Goal: Task Accomplishment & Management: Use online tool/utility

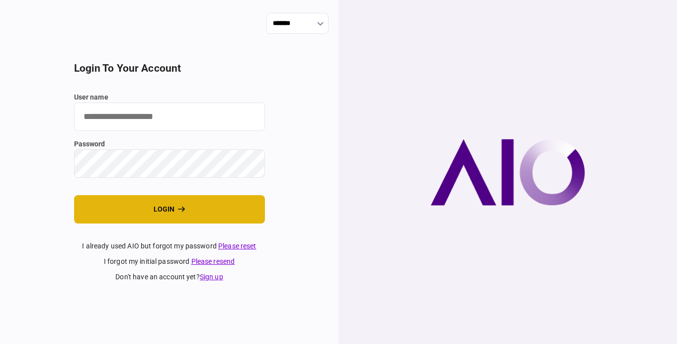
type input "**********"
click at [217, 204] on button "login" at bounding box center [169, 209] width 191 height 28
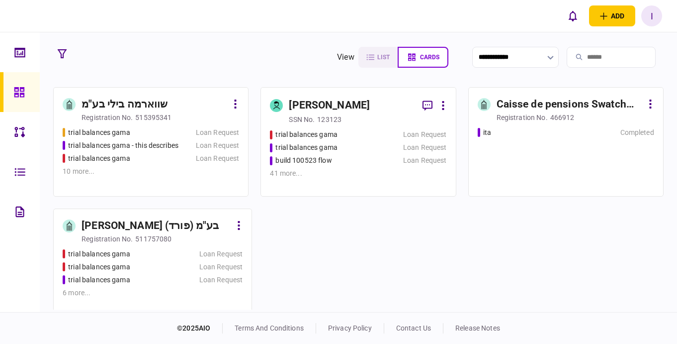
click at [357, 164] on div "build 100523 flow" at bounding box center [329, 160] width 119 height 10
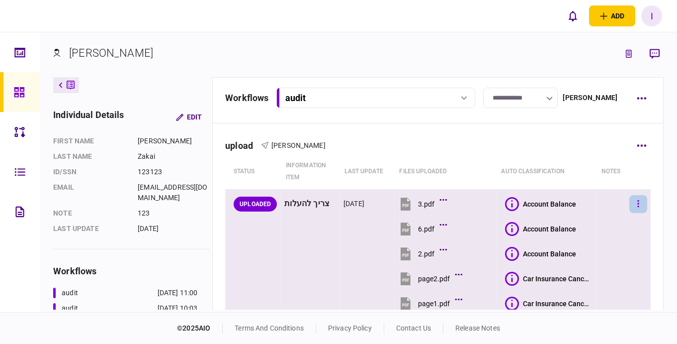
click at [638, 206] on button "button" at bounding box center [639, 204] width 18 height 18
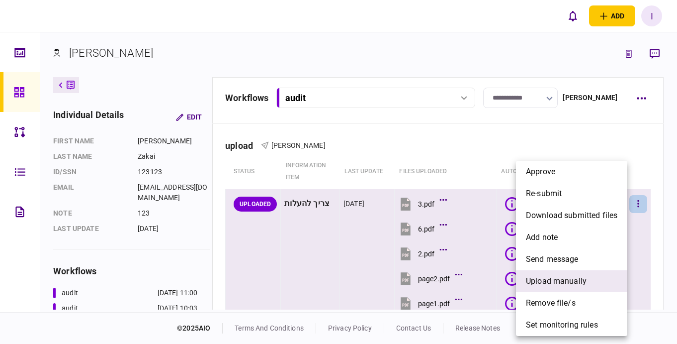
click at [598, 276] on li "upload manually" at bounding box center [571, 281] width 111 height 22
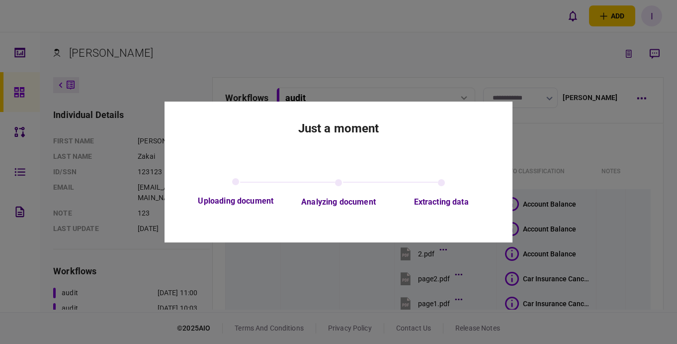
click at [328, 69] on div at bounding box center [338, 172] width 677 height 344
